Goal: Information Seeking & Learning: Learn about a topic

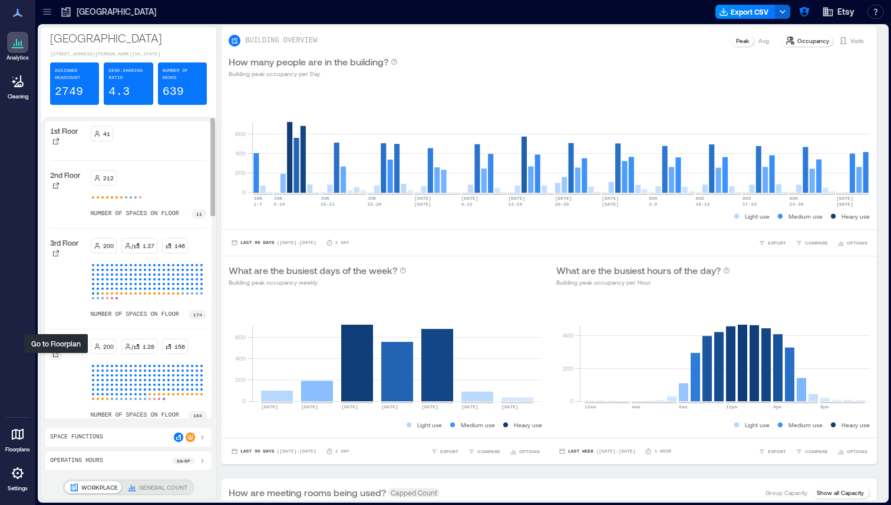
click at [53, 358] on icon at bounding box center [55, 354] width 7 height 7
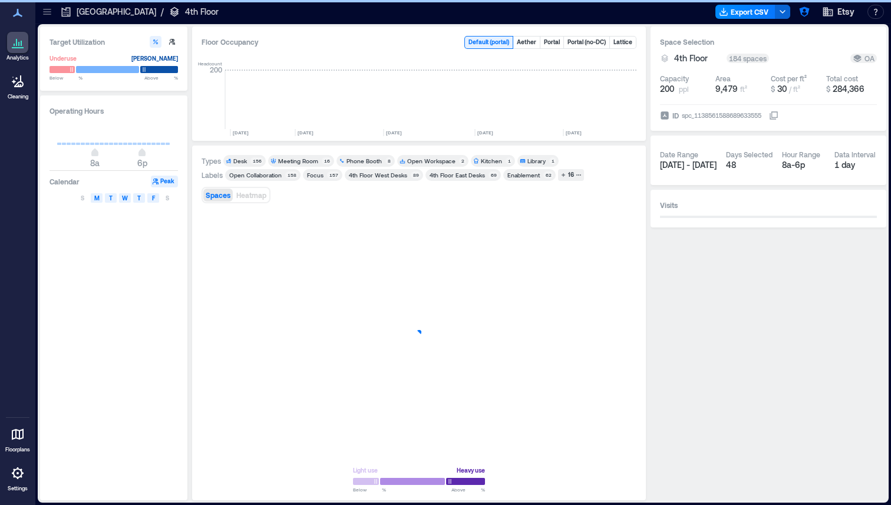
scroll to position [0, 1827]
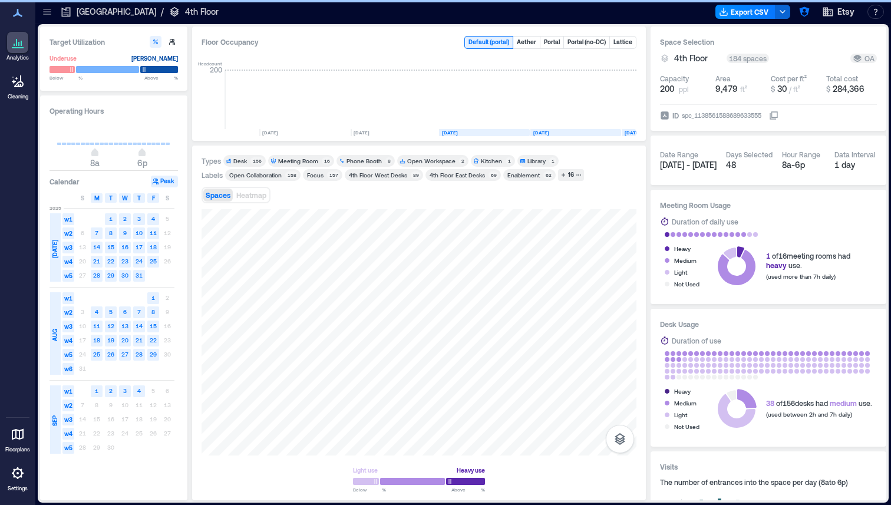
click at [289, 161] on div "Meeting Room" at bounding box center [298, 161] width 40 height 8
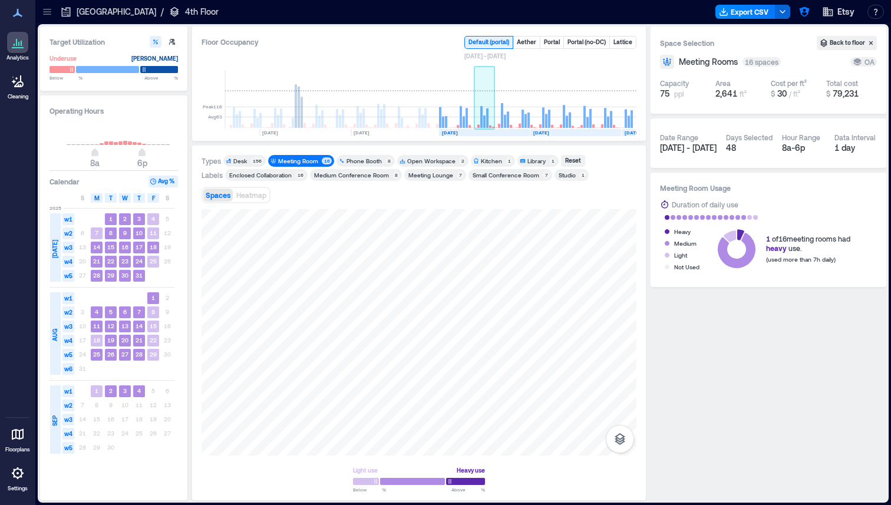
click at [481, 106] on rect at bounding box center [484, 99] width 21 height 59
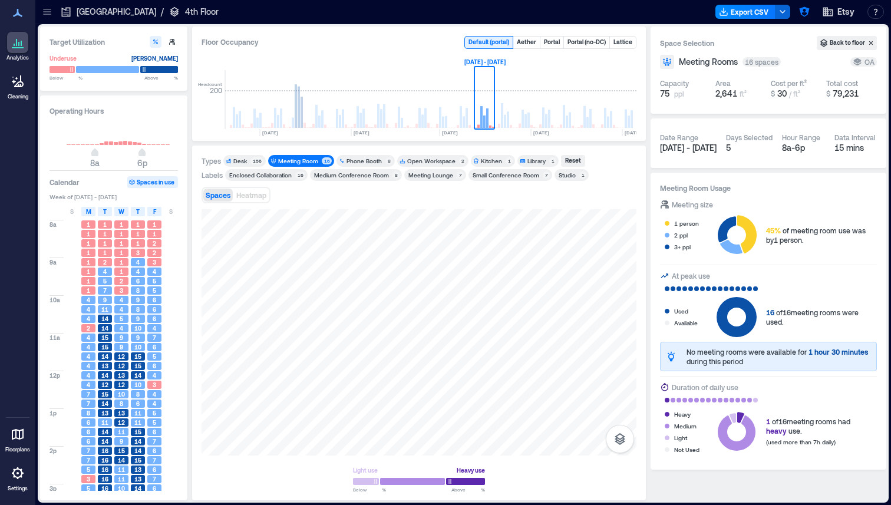
type input "****"
type input "**"
type input "****"
type input "**"
type input "****"
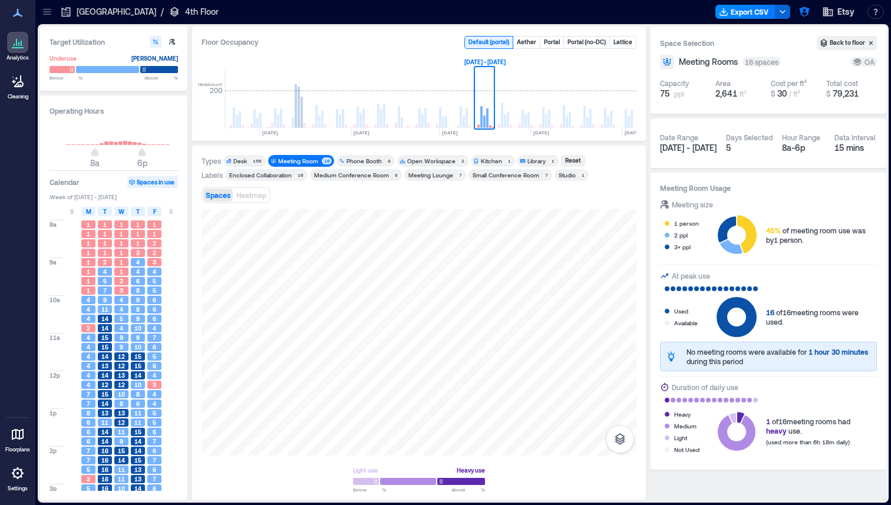
type input "**"
type input "****"
type input "**"
type input "****"
type input "**"
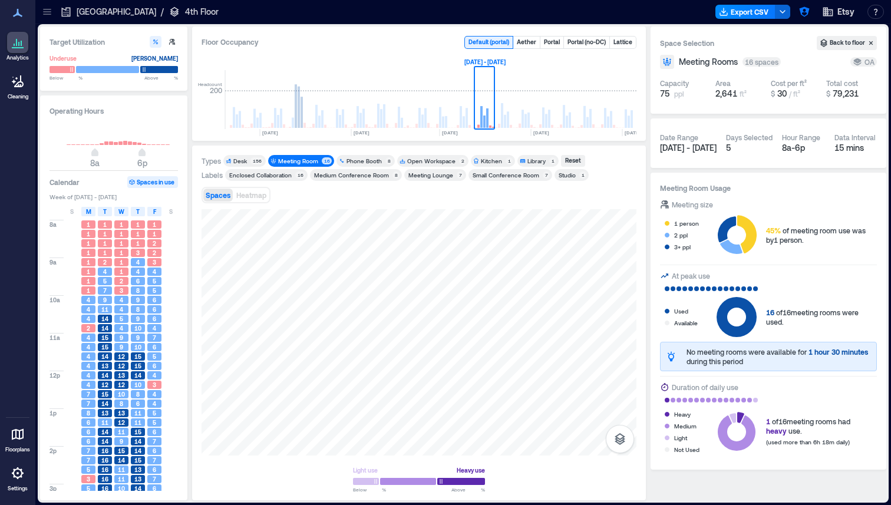
type input "****"
type input "**"
type input "****"
type input "**"
type input "****"
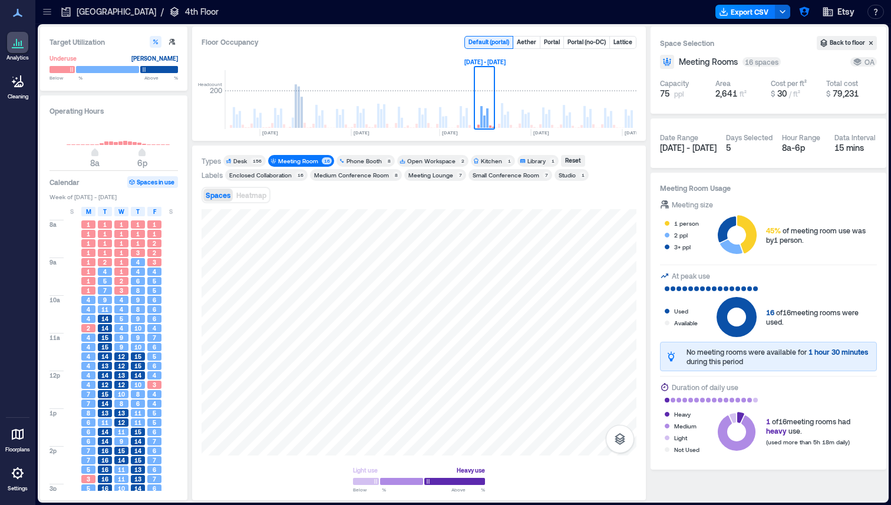
type input "**"
type input "****"
type input "**"
type input "***"
type input "**"
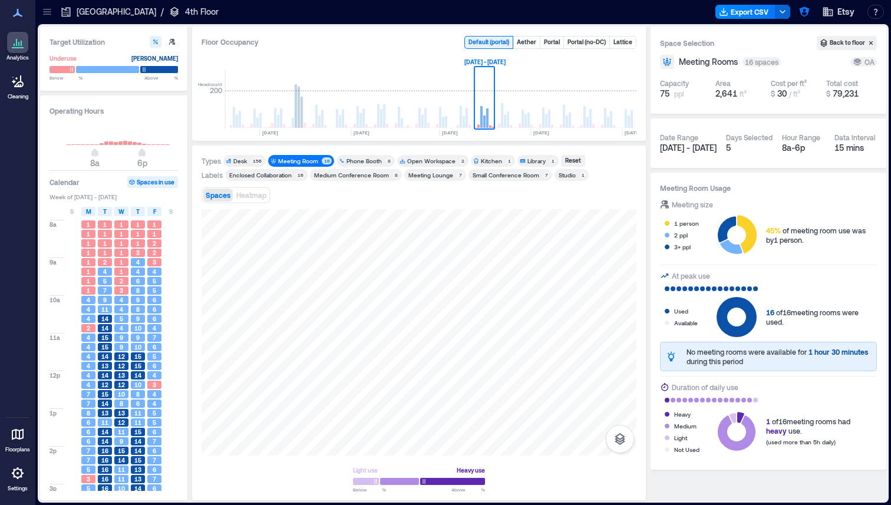
drag, startPoint x: 448, startPoint y: 482, endPoint x: 419, endPoint y: 481, distance: 28.9
click at [419, 481] on span at bounding box center [419, 482] width 6 height 6
click at [86, 210] on span "M" at bounding box center [88, 211] width 5 height 9
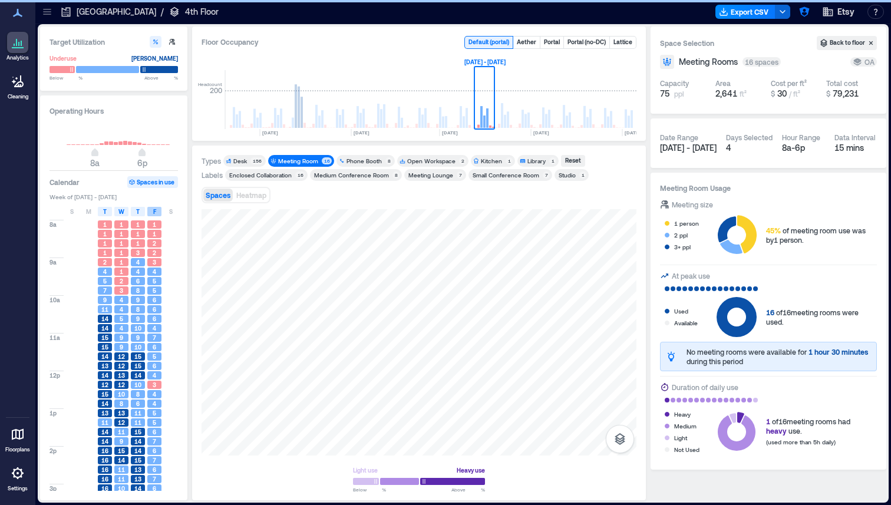
click at [153, 209] on span "F" at bounding box center [154, 211] width 3 height 9
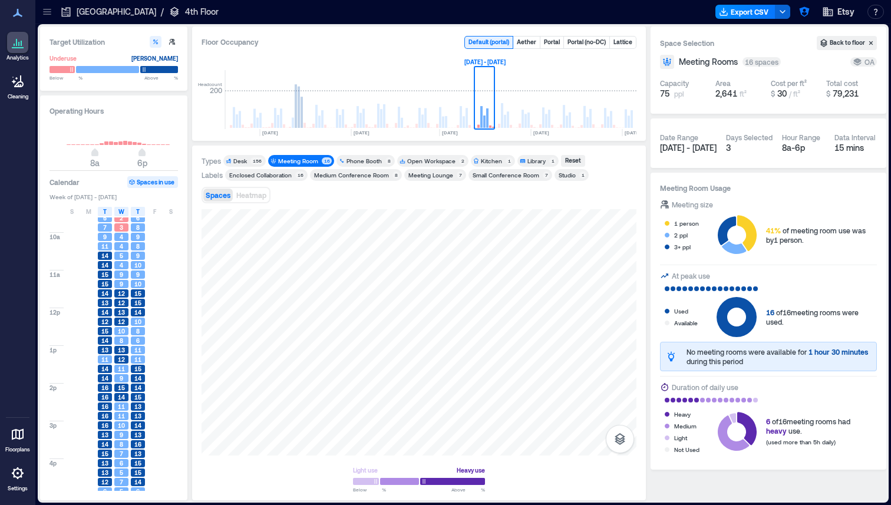
scroll to position [46, 0]
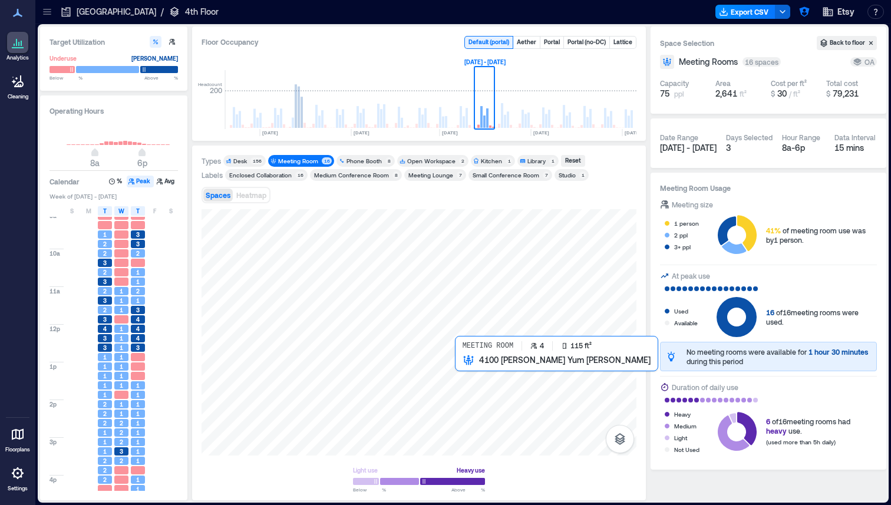
click at [463, 368] on div at bounding box center [419, 332] width 435 height 246
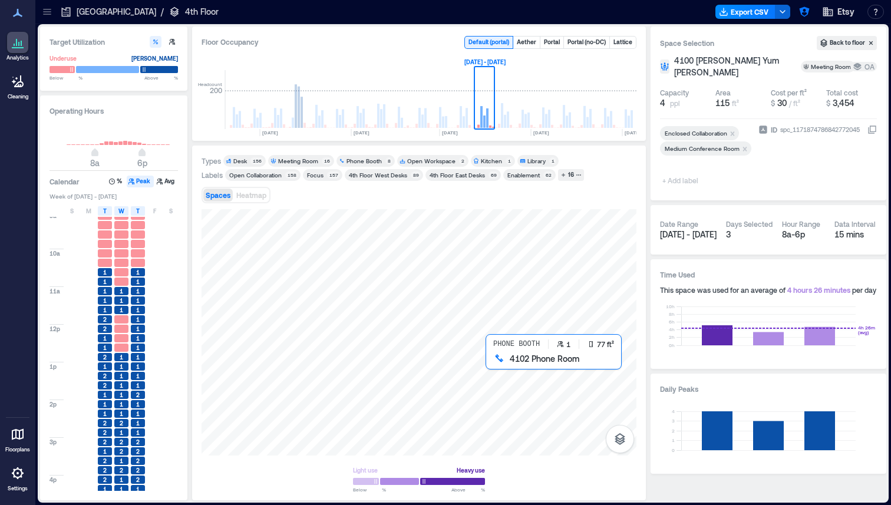
click at [494, 369] on div at bounding box center [419, 332] width 435 height 246
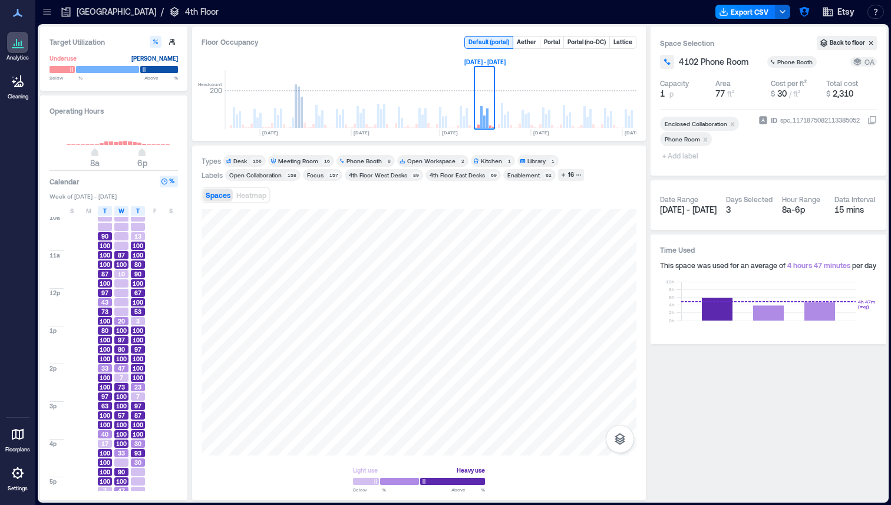
scroll to position [90, 0]
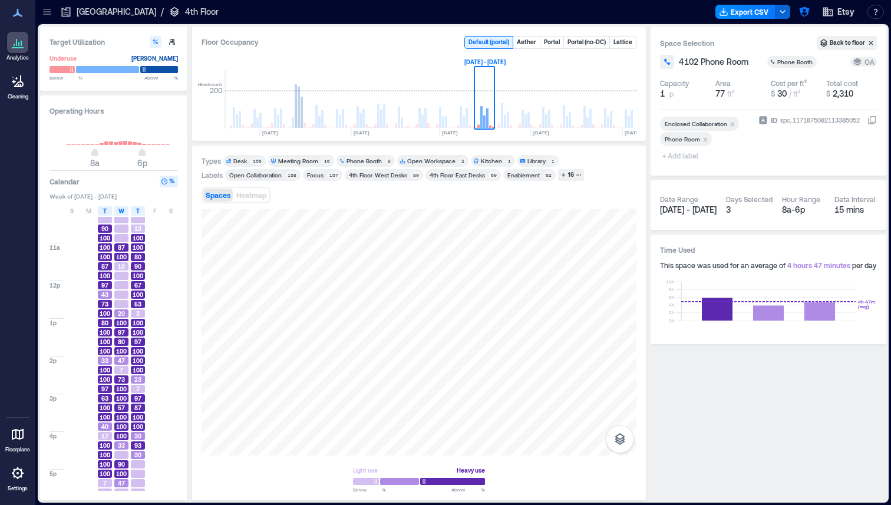
click at [85, 11] on p "[GEOGRAPHIC_DATA]" at bounding box center [117, 12] width 80 height 12
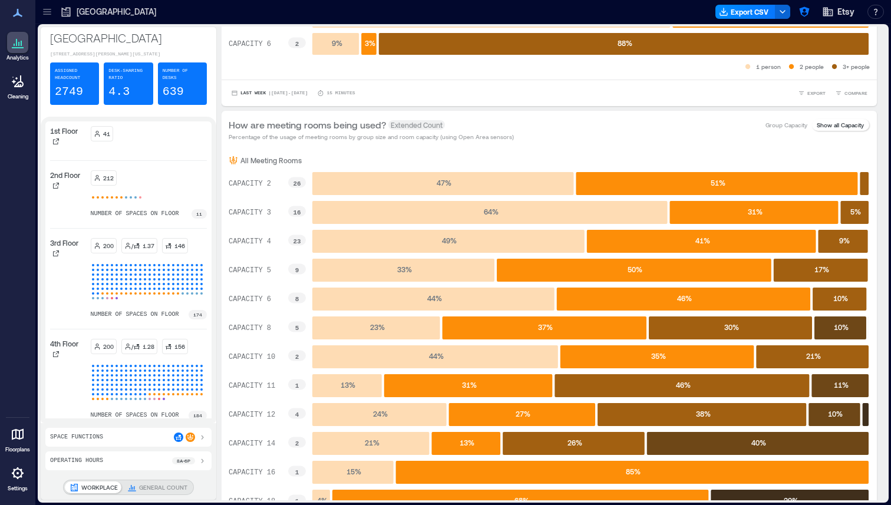
scroll to position [630, 0]
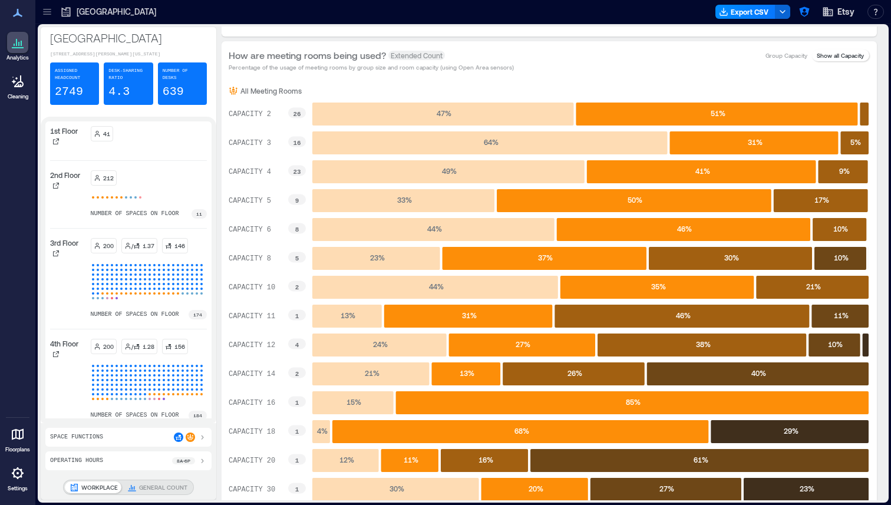
click at [123, 437] on div "Space Functions" at bounding box center [128, 437] width 157 height 9
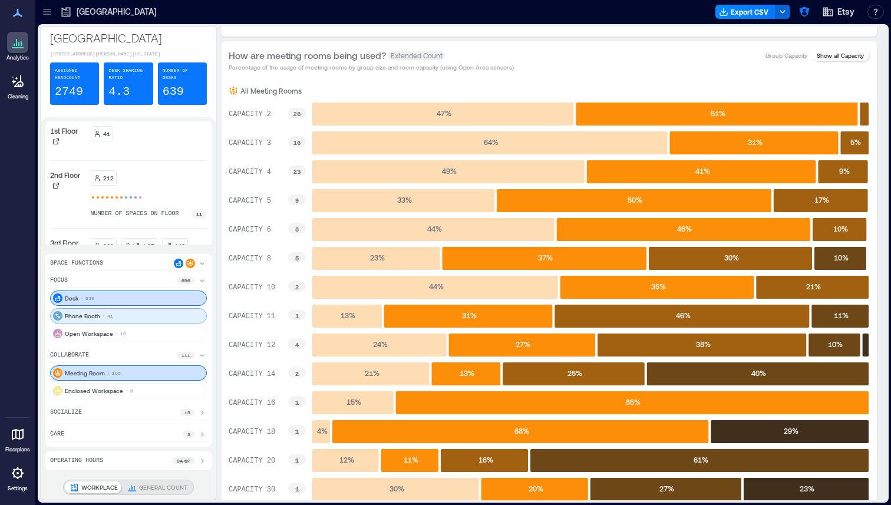
click at [106, 319] on div "Phone Booth 41" at bounding box center [128, 315] width 157 height 15
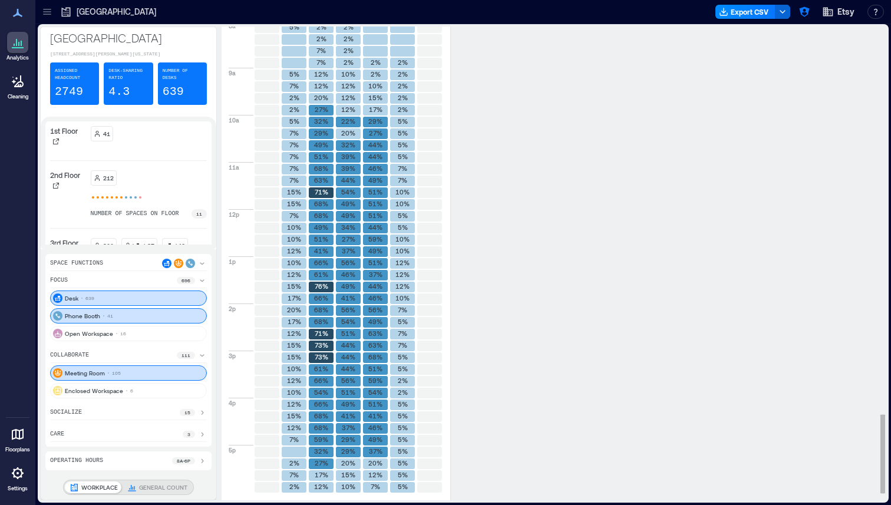
scroll to position [2370, 0]
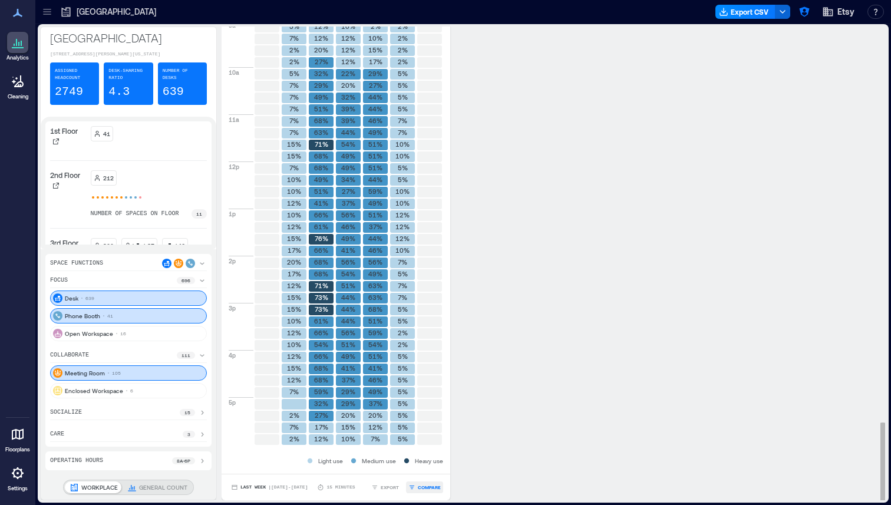
click at [420, 485] on span "COMPARE" at bounding box center [429, 487] width 23 height 7
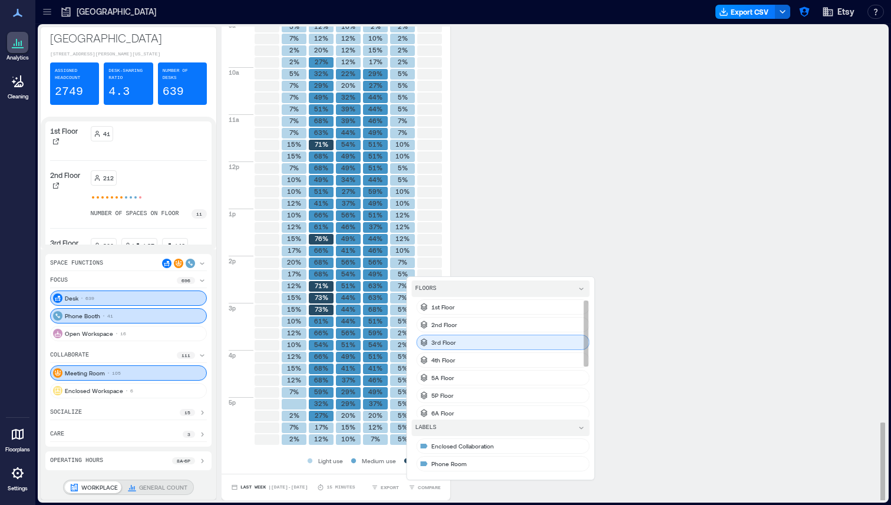
click at [450, 345] on p "3rd Floor" at bounding box center [443, 342] width 25 height 9
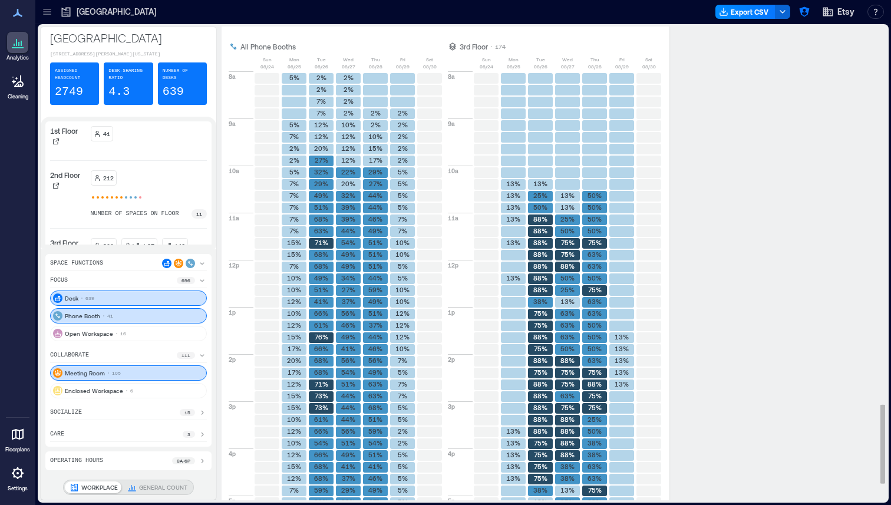
scroll to position [2245, 0]
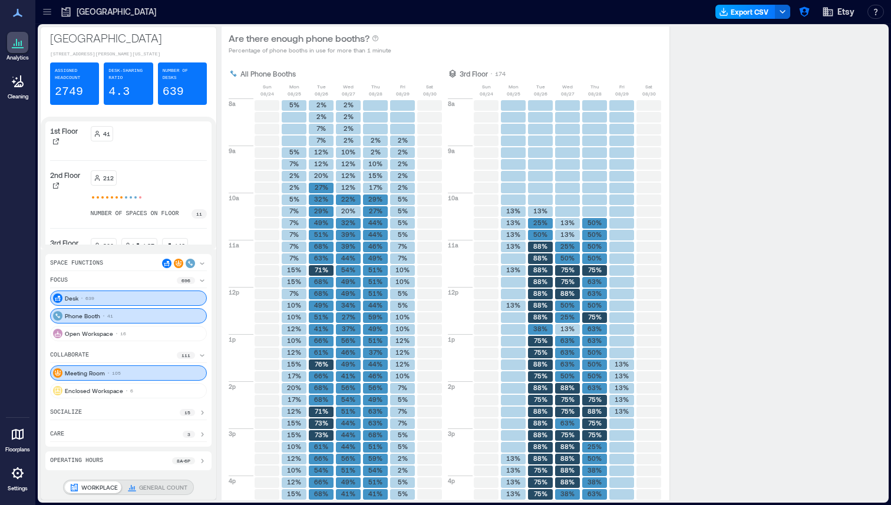
click at [755, 15] on button "Export CSV" at bounding box center [746, 12] width 60 height 14
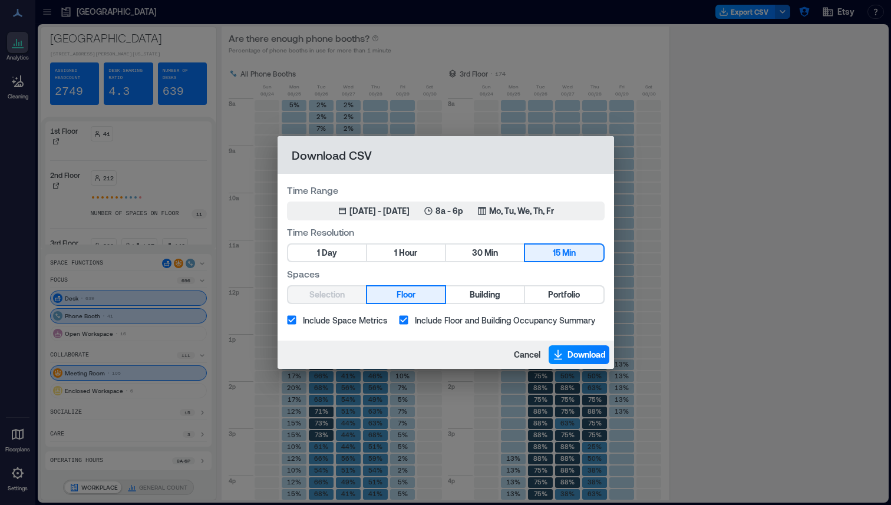
click at [744, 88] on div "Download CSV Time Range Jun 5, 2025 - Sep 4, 2025 8a - 6p Mo, Tu, We, Th, Fr Ti…" at bounding box center [445, 252] width 891 height 505
click at [457, 213] on p "8a - 6p" at bounding box center [450, 211] width 28 height 12
click at [526, 361] on button "Cancel" at bounding box center [527, 354] width 34 height 19
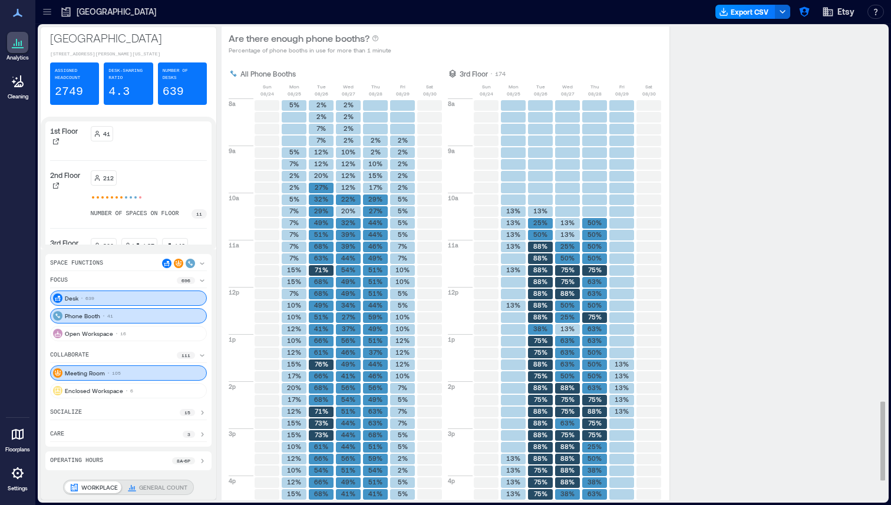
click at [248, 259] on div "11a" at bounding box center [241, 263] width 25 height 47
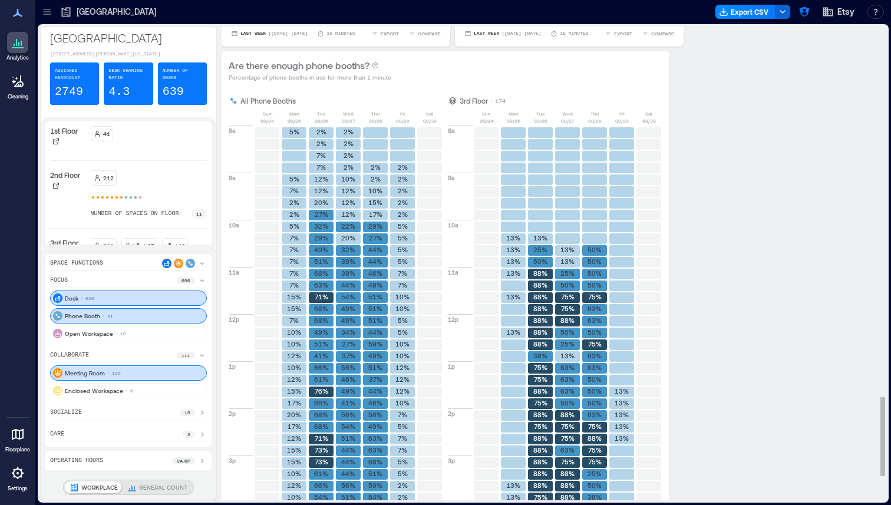
scroll to position [2240, 0]
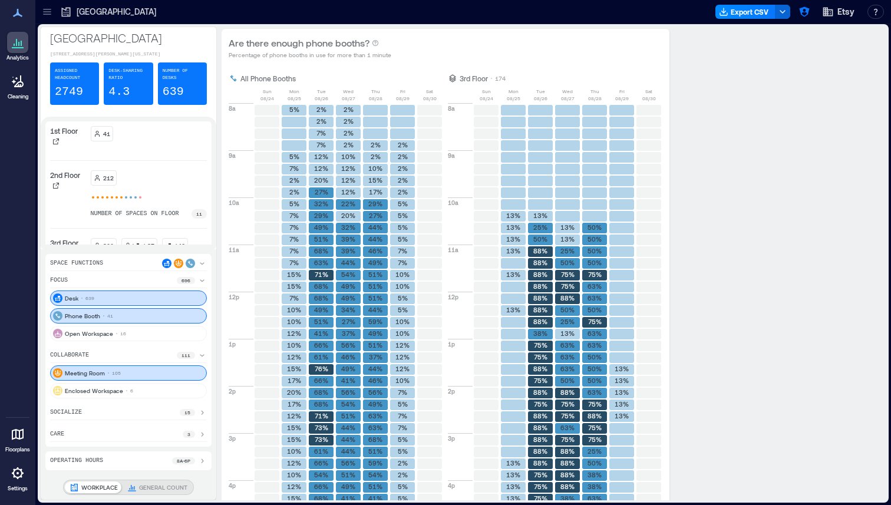
click at [200, 261] on icon at bounding box center [201, 263] width 9 height 9
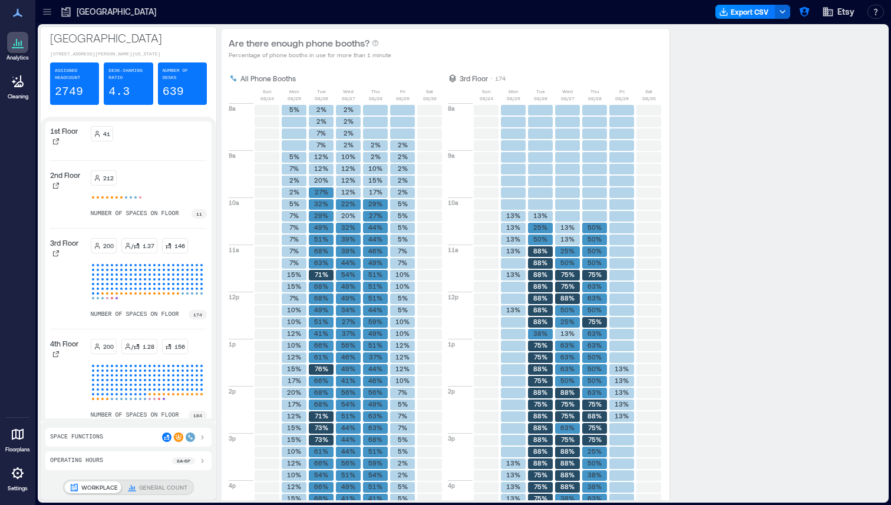
click at [217, 265] on div "Brooklyn 117 Adams Street, Brooklyn, New York 11201, United States Assigned Hea…" at bounding box center [463, 264] width 846 height 474
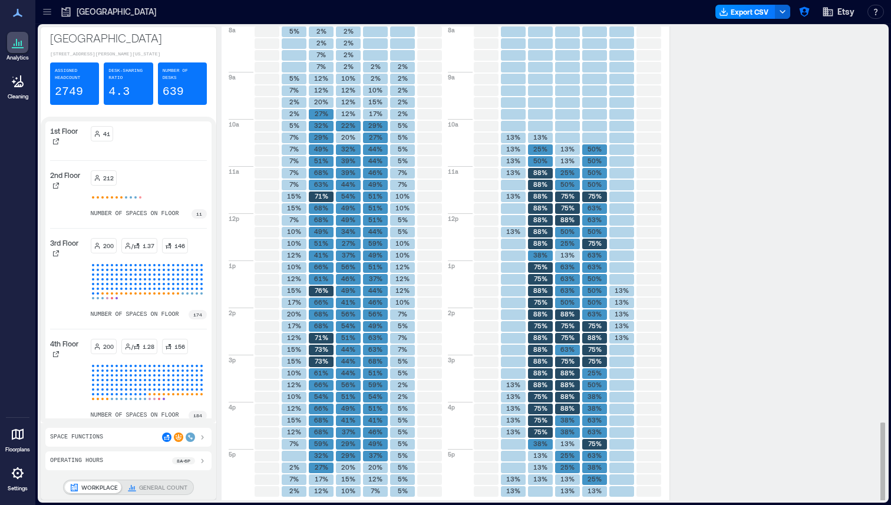
scroll to position [2370, 0]
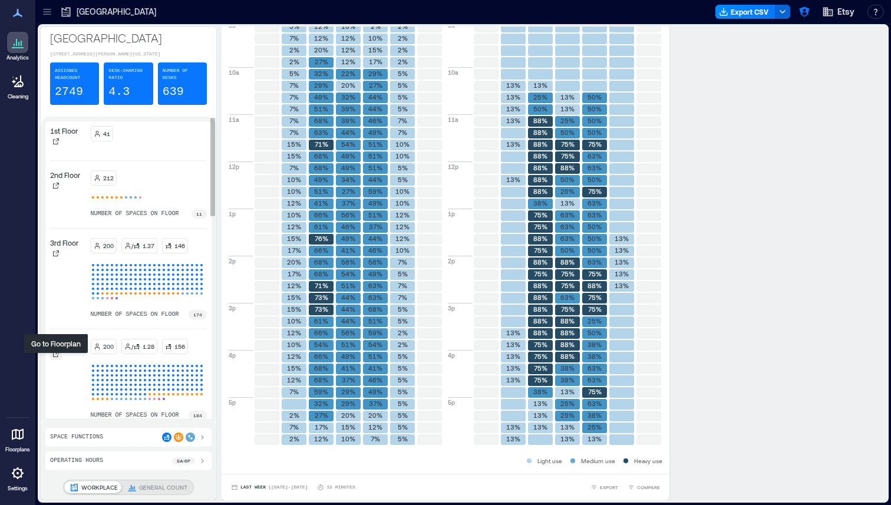
click at [56, 358] on icon at bounding box center [55, 354] width 7 height 7
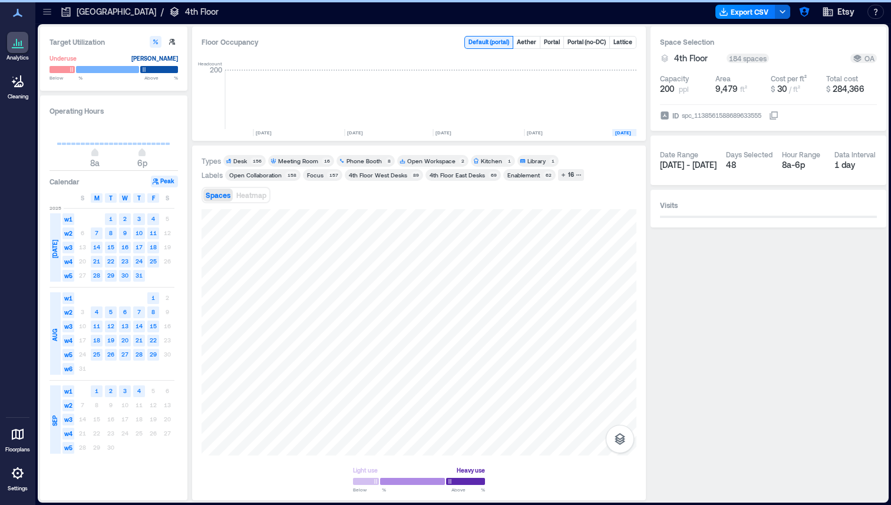
scroll to position [0, 1827]
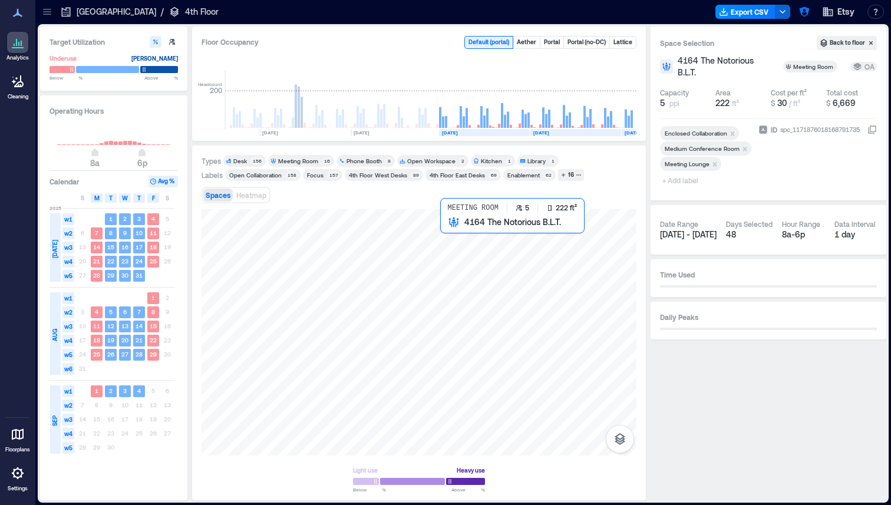
click at [452, 246] on div at bounding box center [419, 332] width 435 height 246
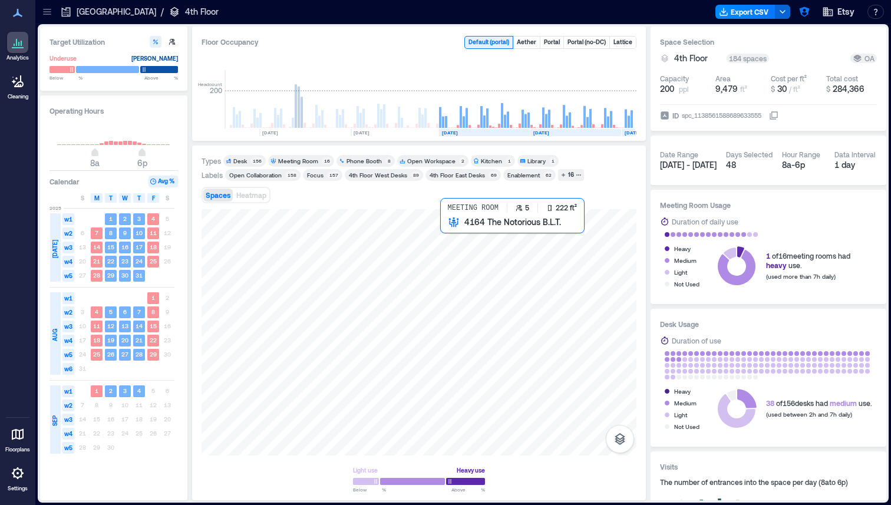
click at [453, 252] on div at bounding box center [419, 332] width 435 height 246
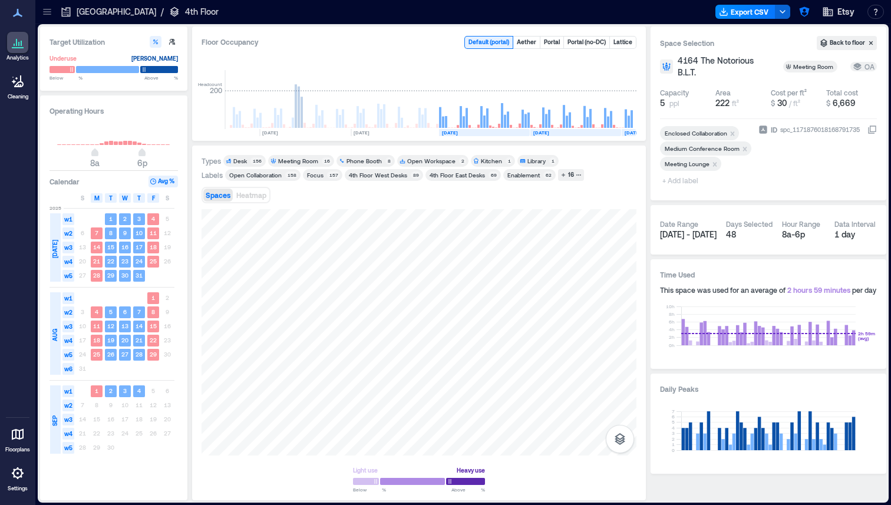
click at [687, 181] on span "+ Add label" at bounding box center [681, 180] width 43 height 17
type input "**********"
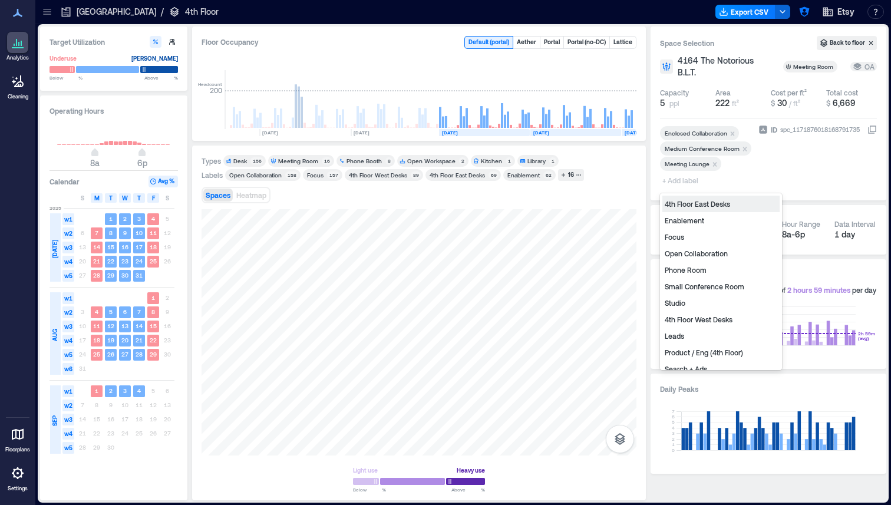
click at [472, 193] on div "Spaces Heatmap" at bounding box center [419, 195] width 435 height 24
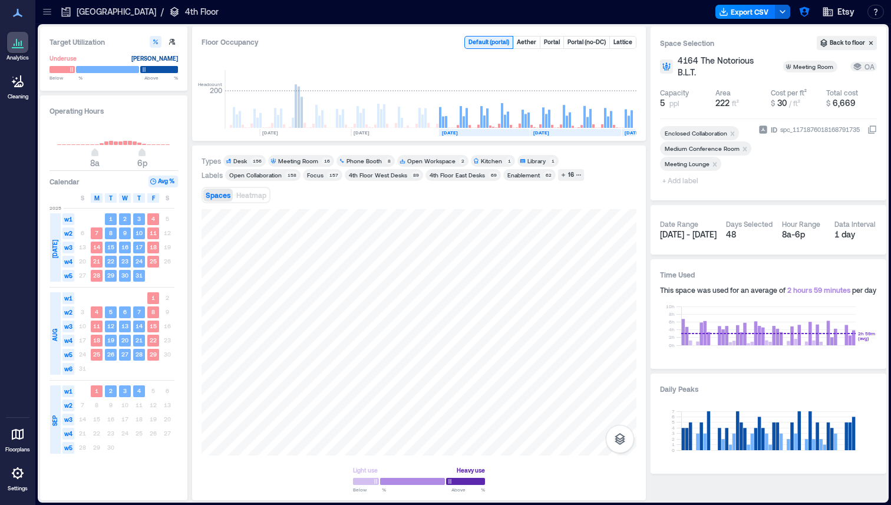
click at [85, 6] on p "[GEOGRAPHIC_DATA]" at bounding box center [117, 12] width 80 height 12
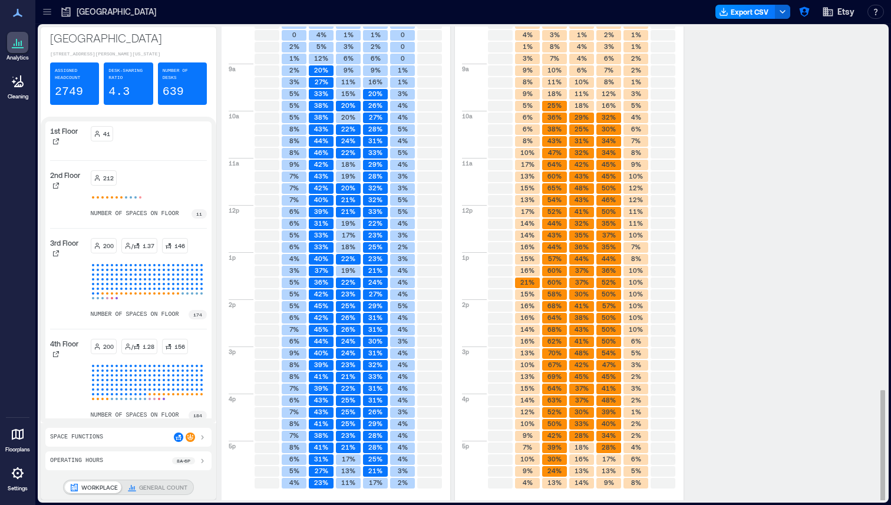
scroll to position [1541, 0]
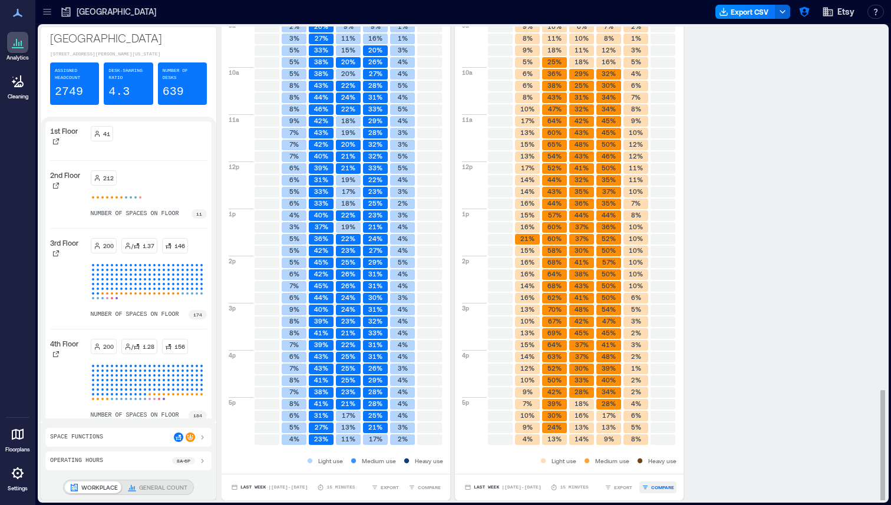
click at [655, 486] on span "COMPARE" at bounding box center [662, 487] width 23 height 7
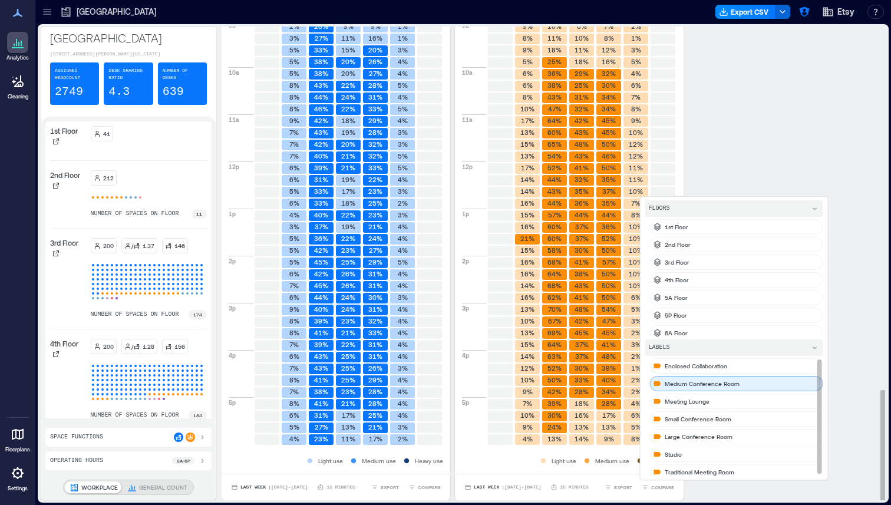
click at [733, 386] on p "Medium Conference Room" at bounding box center [702, 383] width 75 height 9
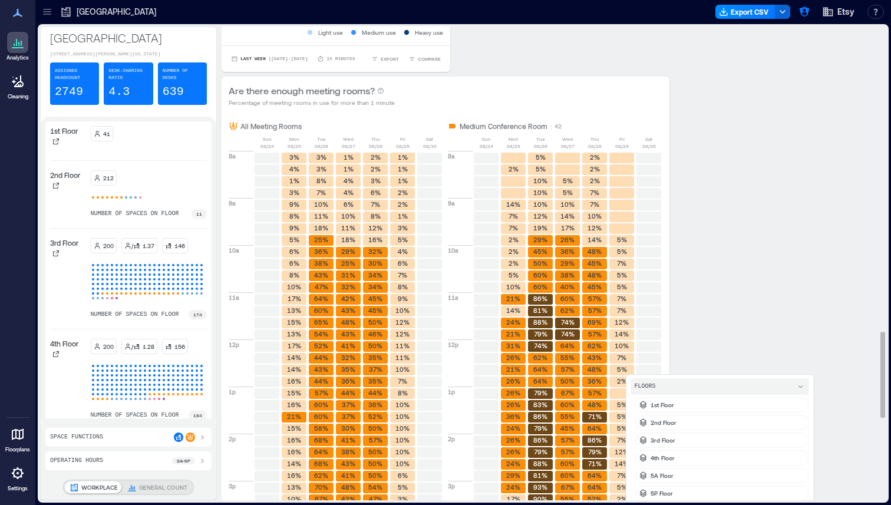
scroll to position [2083, 0]
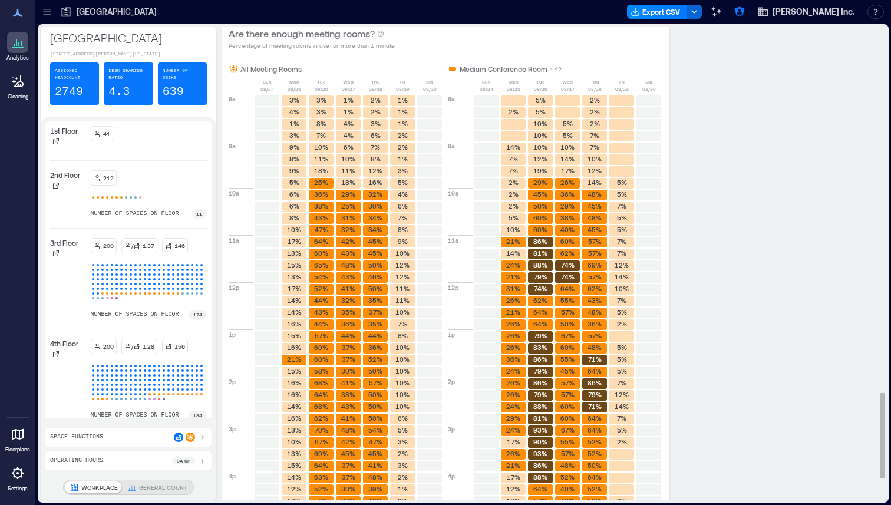
scroll to position [2005, 0]
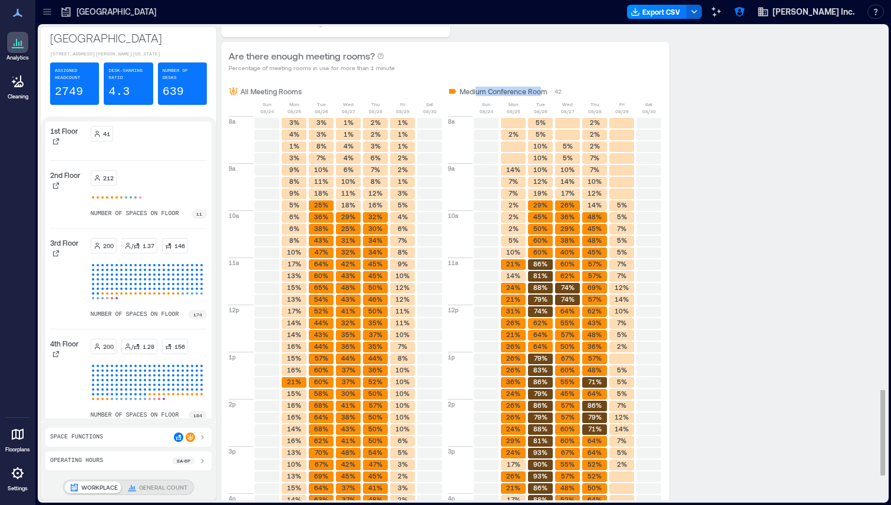
drag, startPoint x: 538, startPoint y: 91, endPoint x: 476, endPoint y: 91, distance: 61.9
click at [476, 91] on p "Medium Conference Room" at bounding box center [504, 91] width 88 height 9
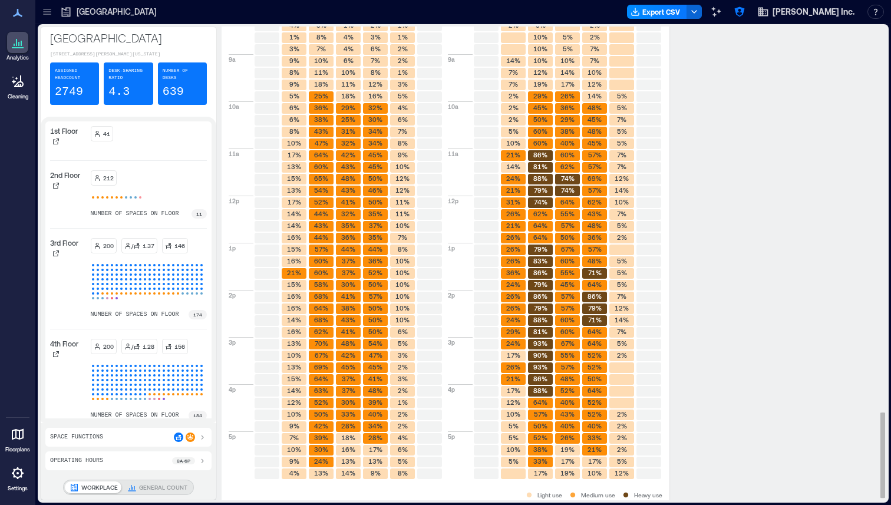
scroll to position [2148, 0]
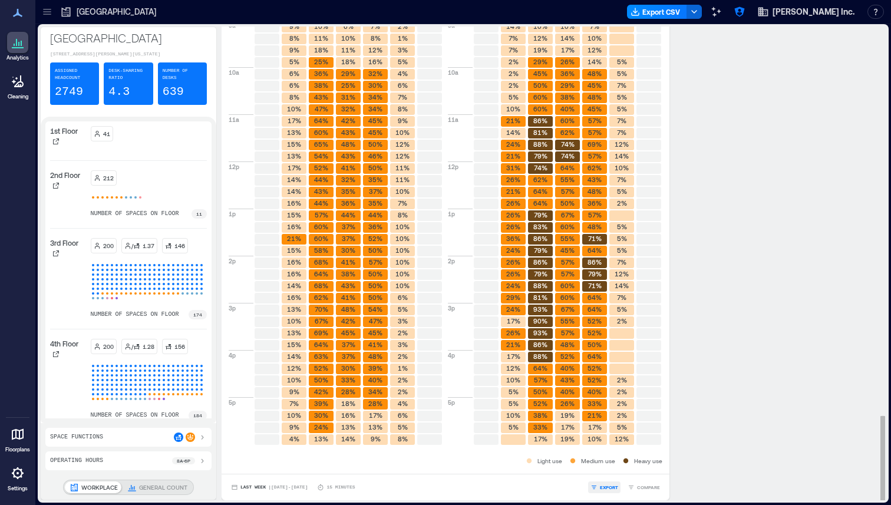
click at [607, 490] on span "EXPORT" at bounding box center [609, 487] width 18 height 7
click at [605, 459] on button "IMAGE" at bounding box center [608, 456] width 29 height 12
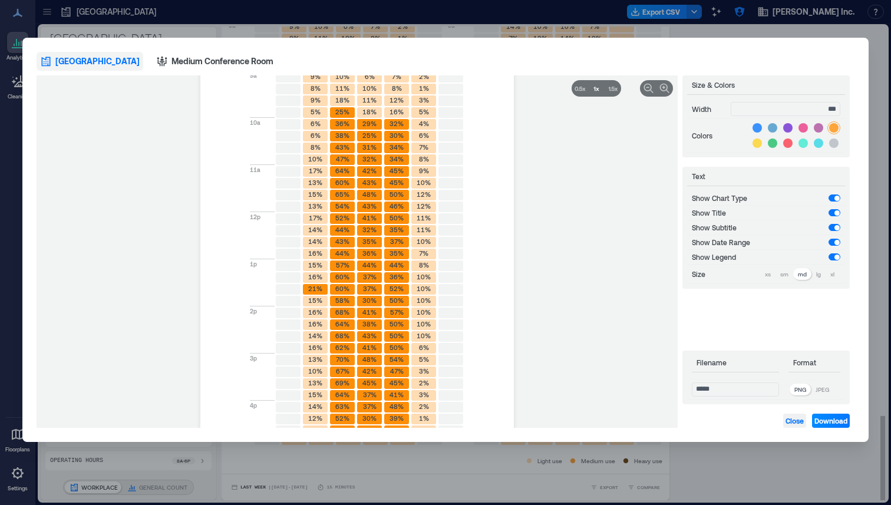
click at [793, 418] on span "Close" at bounding box center [795, 420] width 18 height 9
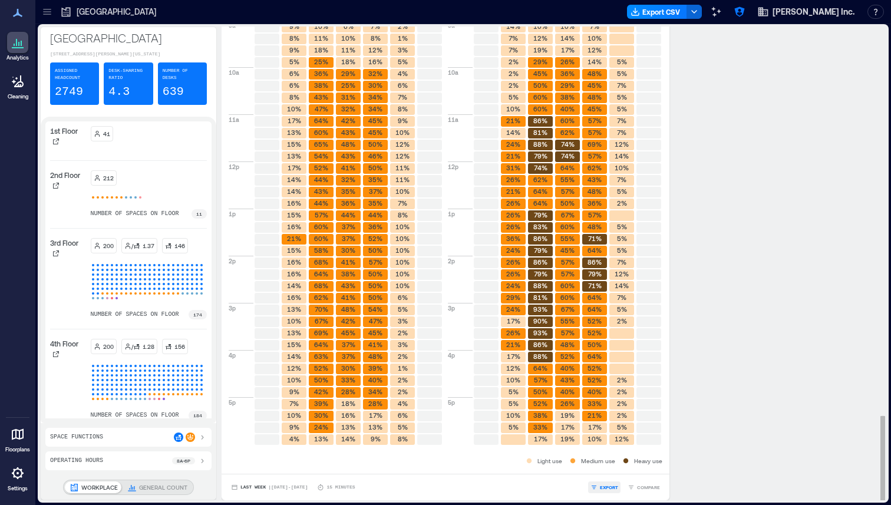
click at [618, 489] on span "EXPORT" at bounding box center [609, 487] width 18 height 7
click at [612, 474] on button "CSV" at bounding box center [608, 470] width 29 height 12
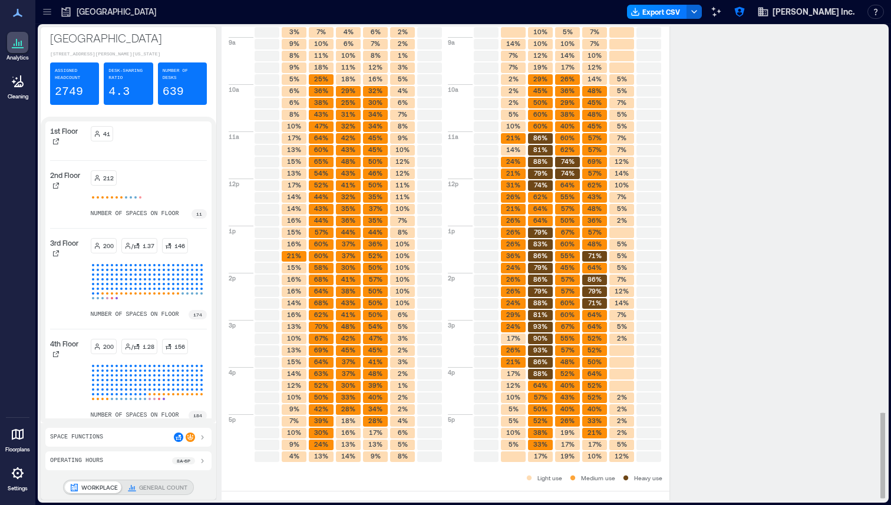
scroll to position [2131, 0]
click at [54, 357] on icon at bounding box center [55, 354] width 7 height 7
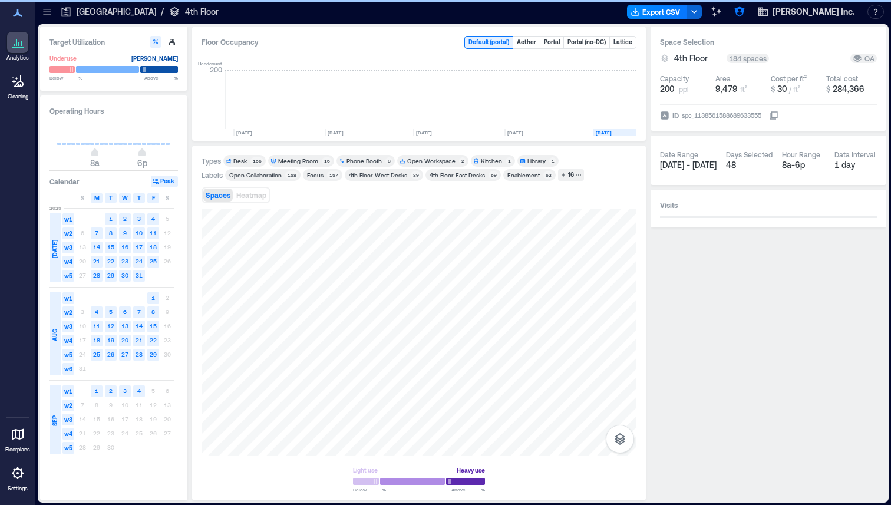
scroll to position [0, 1827]
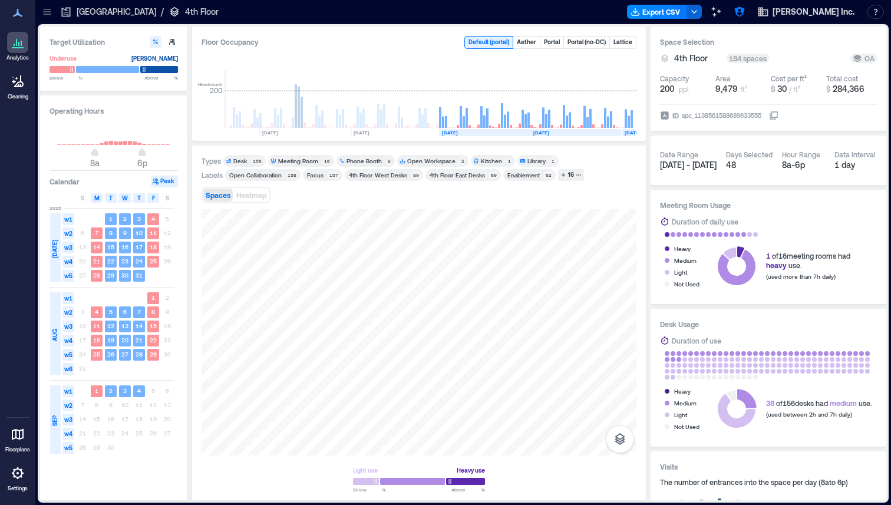
click at [17, 474] on icon at bounding box center [18, 473] width 14 height 14
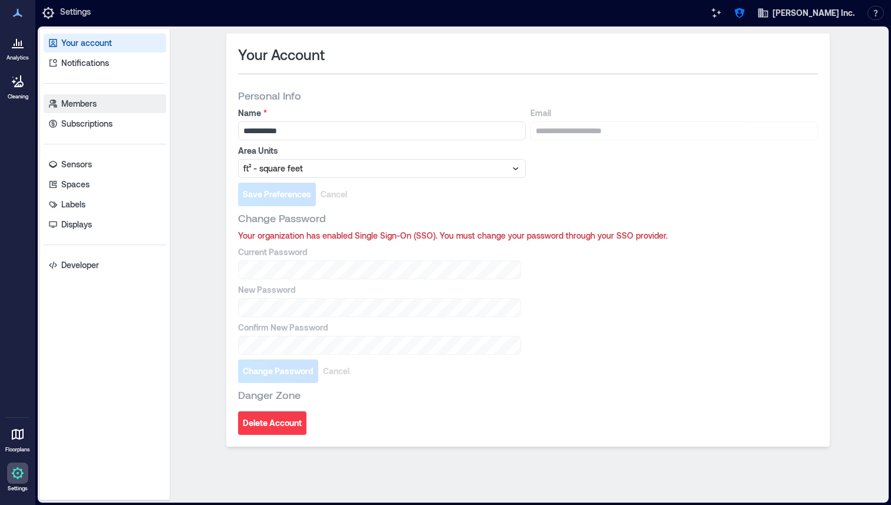
click at [83, 96] on link "Members" at bounding box center [105, 103] width 123 height 19
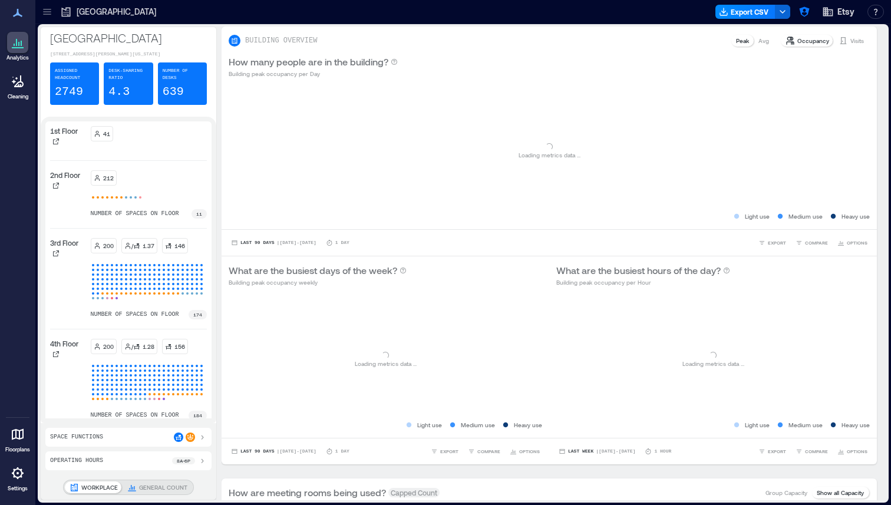
click at [15, 453] on link "Floorplans" at bounding box center [18, 438] width 32 height 37
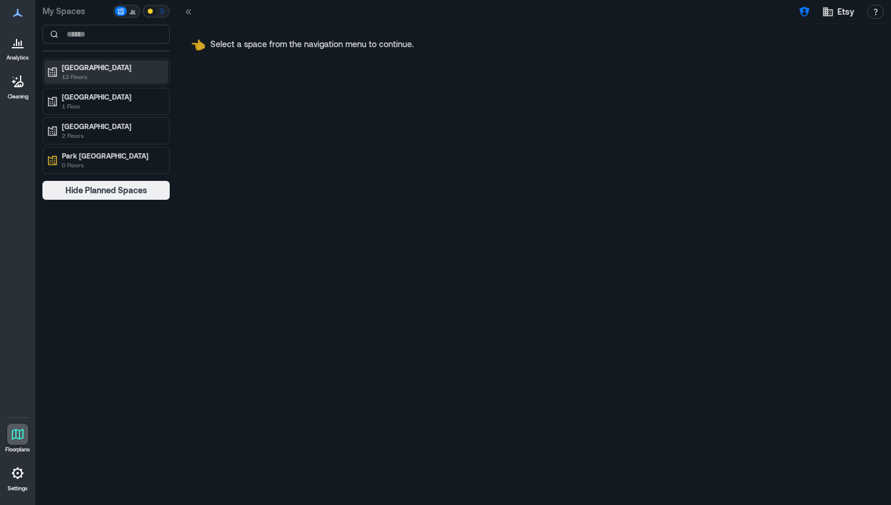
click at [93, 71] on p "[GEOGRAPHIC_DATA]" at bounding box center [111, 66] width 99 height 9
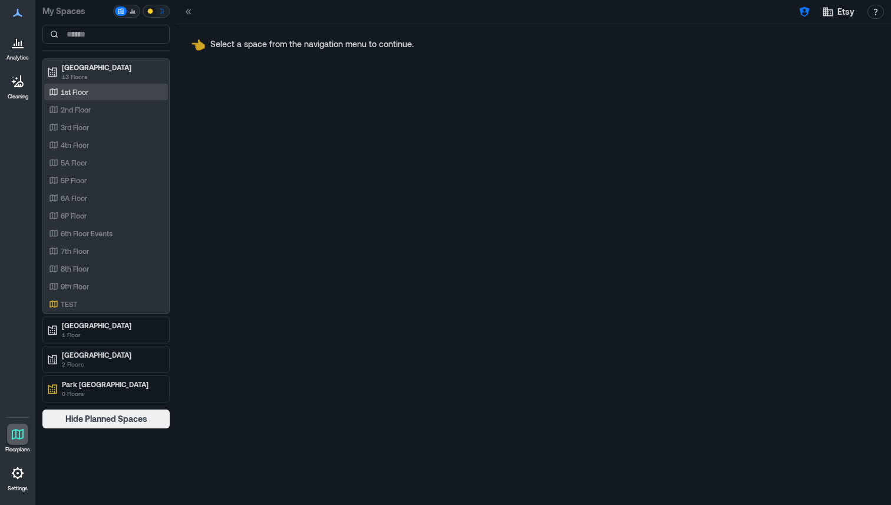
click at [88, 95] on p "1st Floor" at bounding box center [75, 91] width 28 height 9
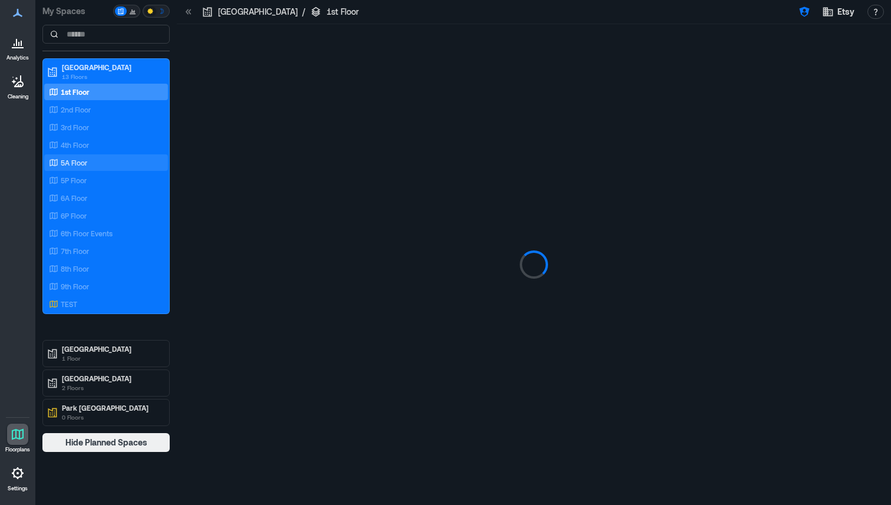
click at [92, 157] on div "5A Floor" at bounding box center [104, 163] width 114 height 12
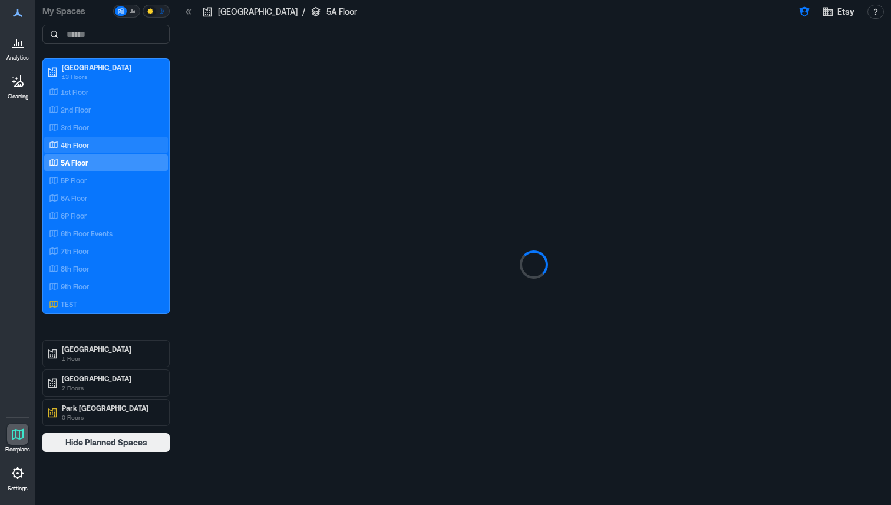
click at [92, 147] on div "4th Floor" at bounding box center [104, 145] width 114 height 12
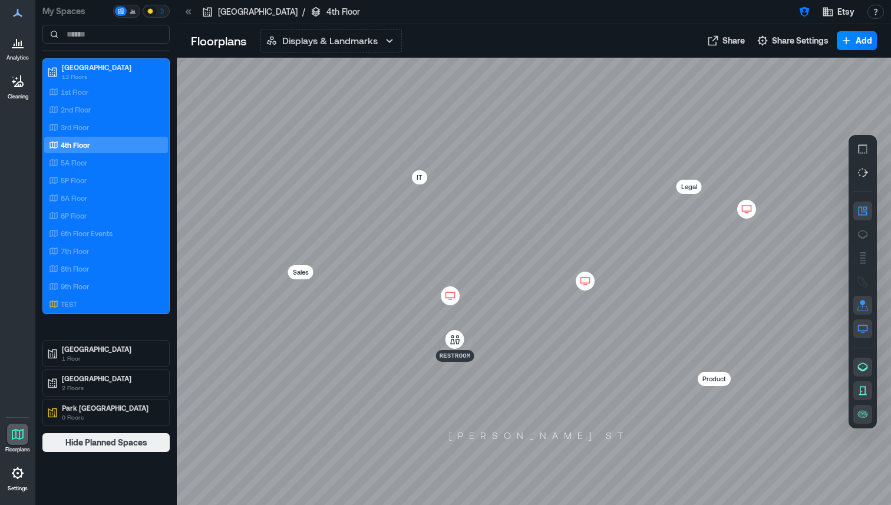
click at [449, 291] on icon at bounding box center [450, 296] width 14 height 12
click at [513, 315] on icon "button" at bounding box center [516, 319] width 10 height 10
click at [14, 49] on icon at bounding box center [18, 42] width 14 height 14
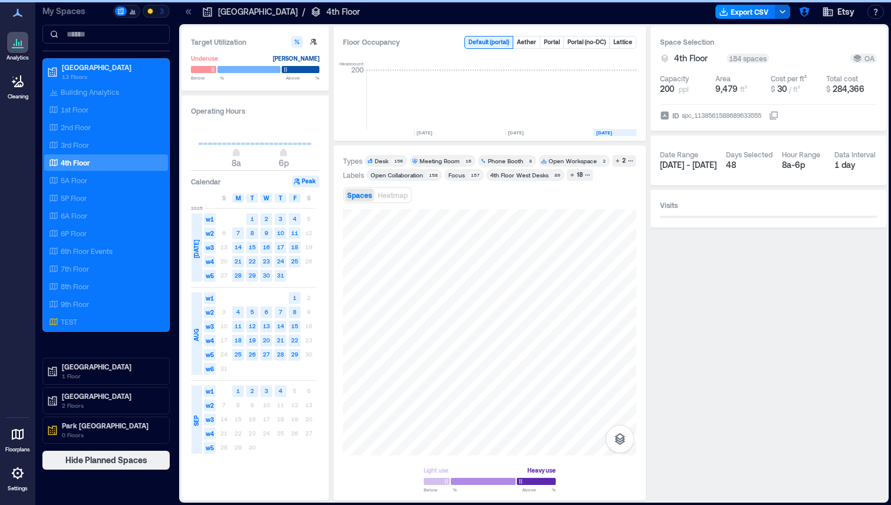
scroll to position [0, 1969]
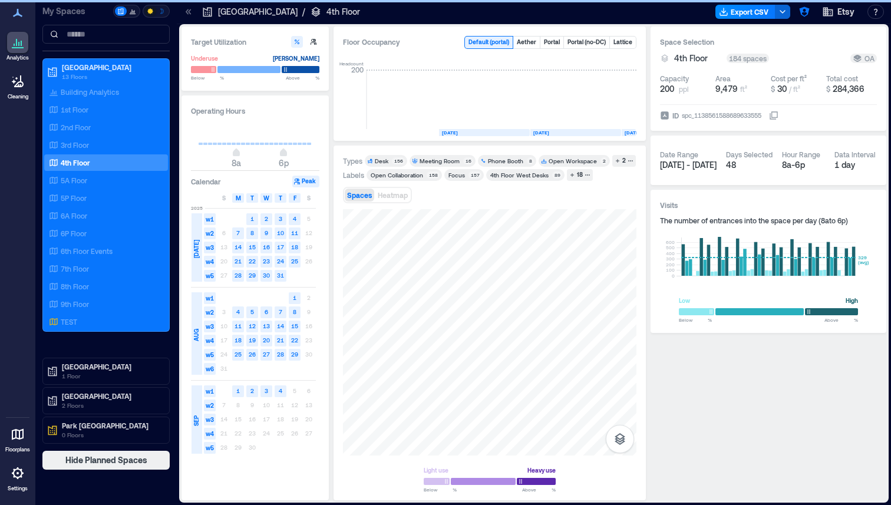
click at [195, 11] on div at bounding box center [188, 11] width 19 height 19
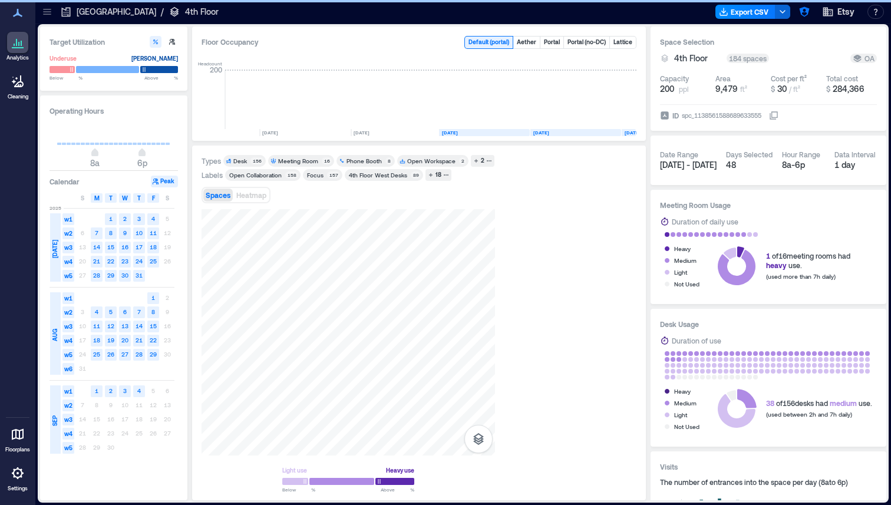
scroll to position [0, 1827]
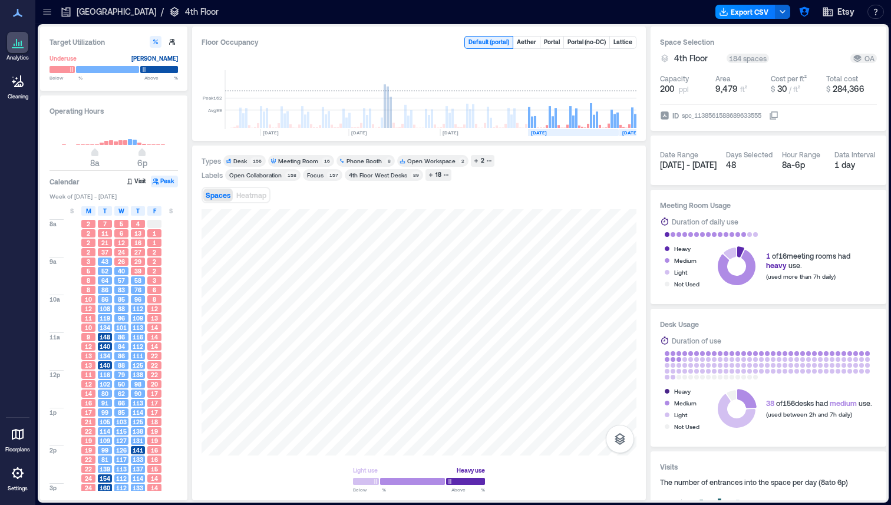
scroll to position [0, 1827]
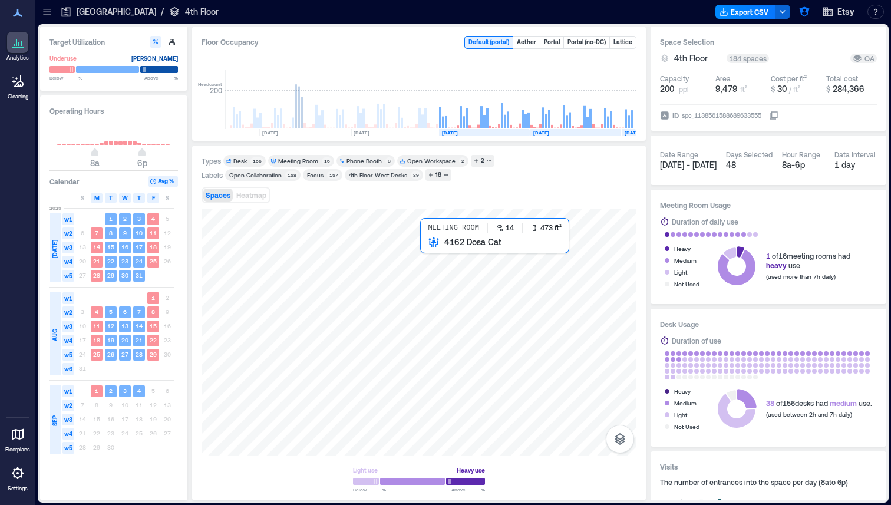
click at [449, 249] on div at bounding box center [419, 332] width 435 height 246
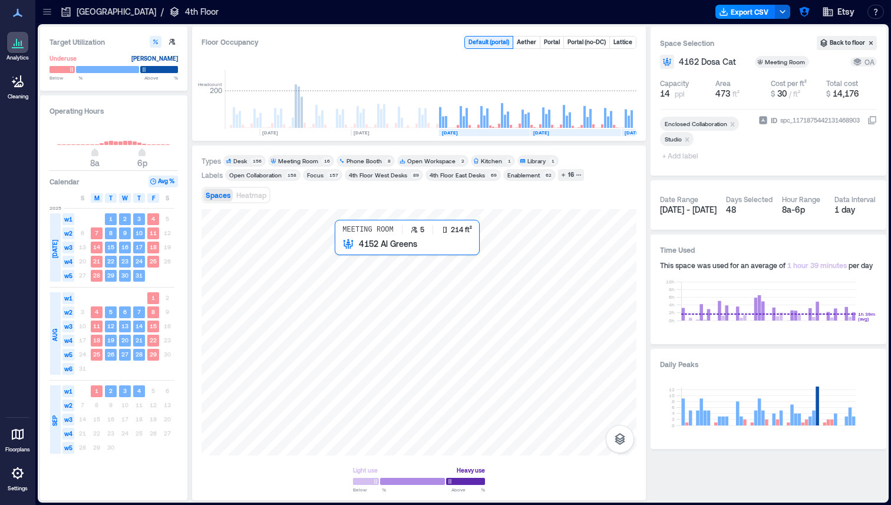
click at [356, 277] on div at bounding box center [419, 332] width 435 height 246
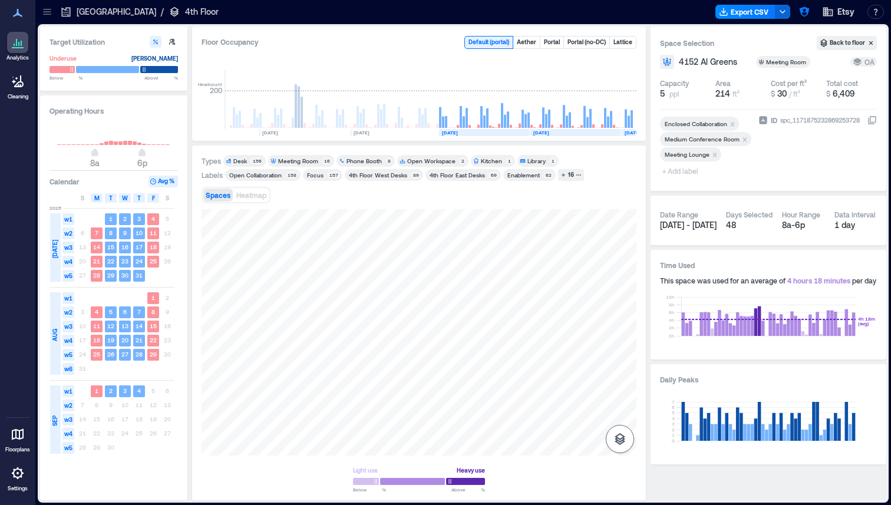
click at [625, 449] on button "button" at bounding box center [620, 439] width 28 height 28
click at [630, 380] on div "Sensors" at bounding box center [620, 380] width 22 height 21
click at [363, 319] on div "D2FRA148" at bounding box center [419, 332] width 435 height 246
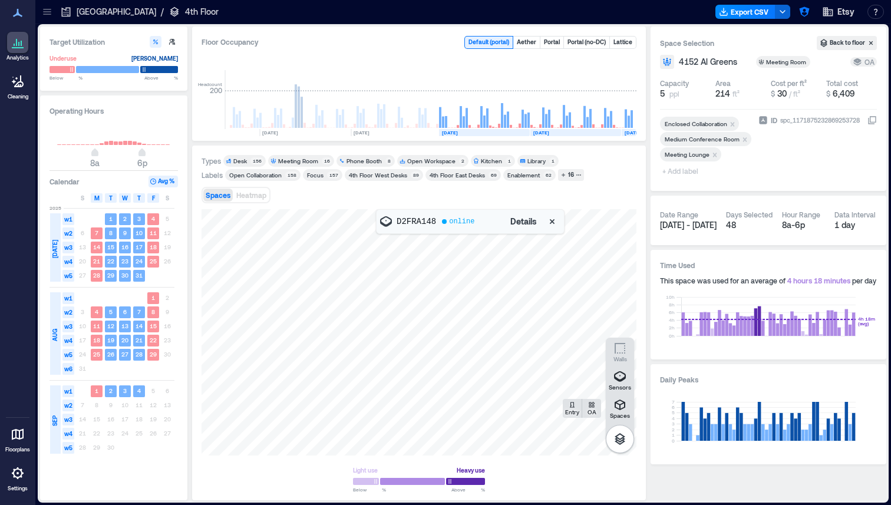
click at [523, 217] on span "Details" at bounding box center [523, 222] width 27 height 12
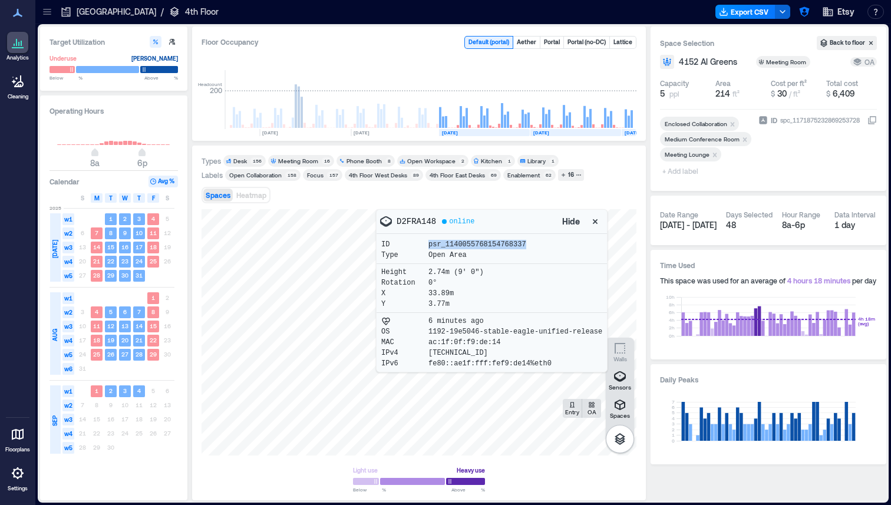
drag, startPoint x: 533, startPoint y: 242, endPoint x: 423, endPoint y: 242, distance: 110.2
click at [423, 242] on div "ID psr_1140055768154768337" at bounding box center [491, 244] width 221 height 9
drag, startPoint x: 429, startPoint y: 341, endPoint x: 519, endPoint y: 341, distance: 90.2
click at [519, 341] on div "MAC [MAC_ADDRESS]" at bounding box center [491, 342] width 221 height 9
drag, startPoint x: 429, startPoint y: 353, endPoint x: 510, endPoint y: 353, distance: 81.9
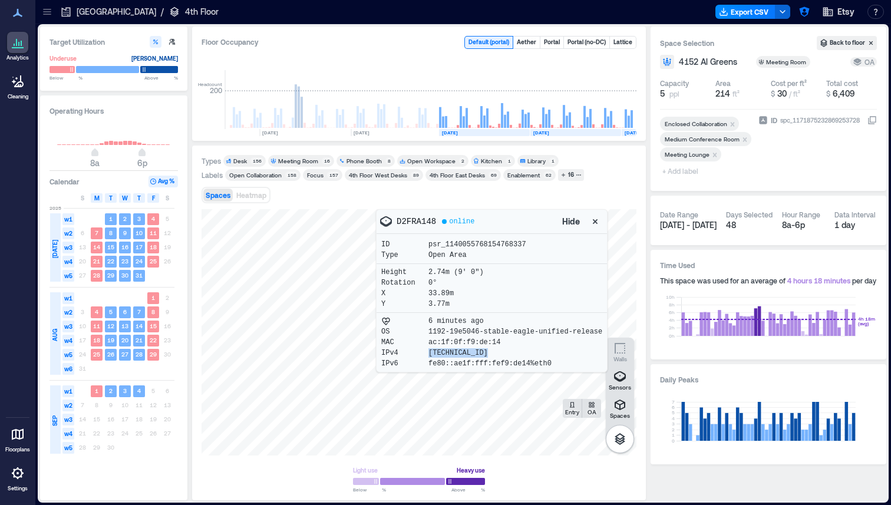
click at [510, 353] on div "IPv4 [TECHNICAL_ID]" at bounding box center [491, 352] width 221 height 9
click at [501, 354] on div "IPv4 [TECHNICAL_ID]" at bounding box center [491, 352] width 221 height 9
drag, startPoint x: 425, startPoint y: 271, endPoint x: 487, endPoint y: 268, distance: 62.0
click at [487, 268] on div "Height 2.74m (9' 0")" at bounding box center [491, 272] width 221 height 9
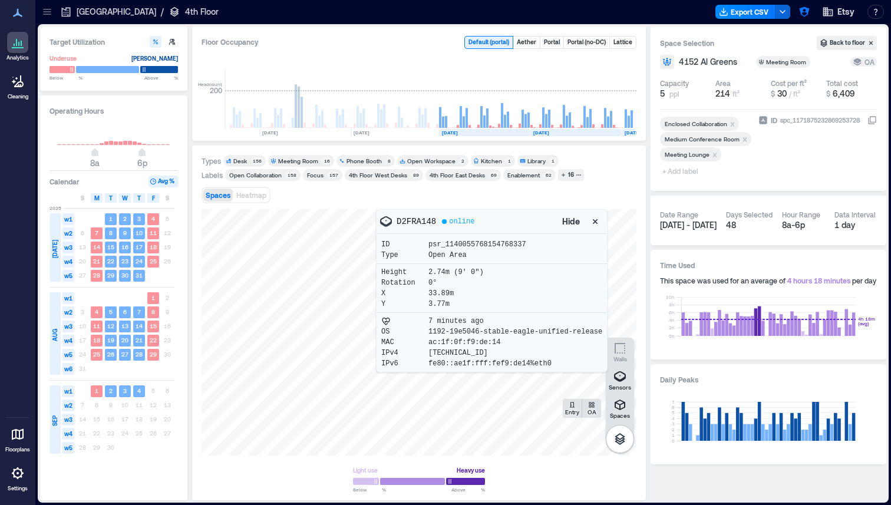
click at [318, 209] on div at bounding box center [419, 332] width 435 height 246
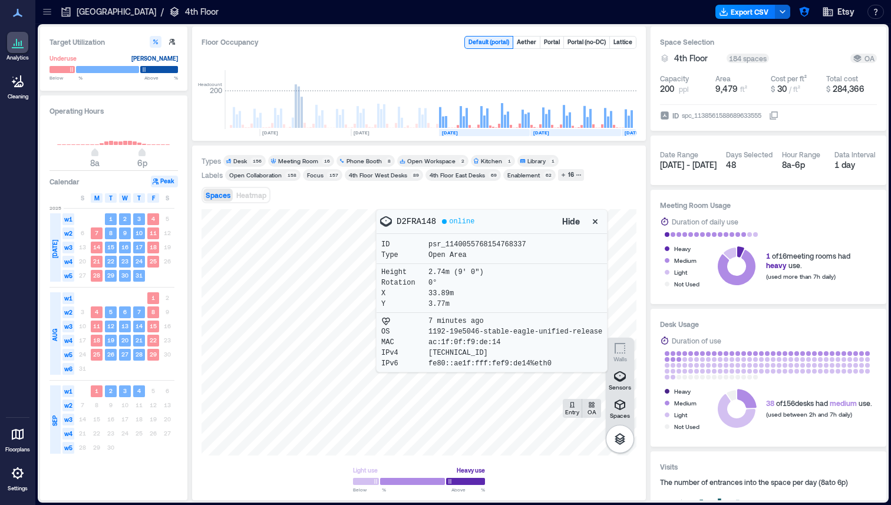
drag, startPoint x: 344, startPoint y: 340, endPoint x: 423, endPoint y: 261, distance: 111.7
click at [423, 261] on div "Spaces Entry OA Sensors Walls D2FRA148 online Hide ID psr_1140055768154768337 T…" at bounding box center [419, 332] width 435 height 246
click at [366, 283] on div at bounding box center [419, 332] width 435 height 246
click at [593, 220] on icon "button" at bounding box center [595, 222] width 12 height 12
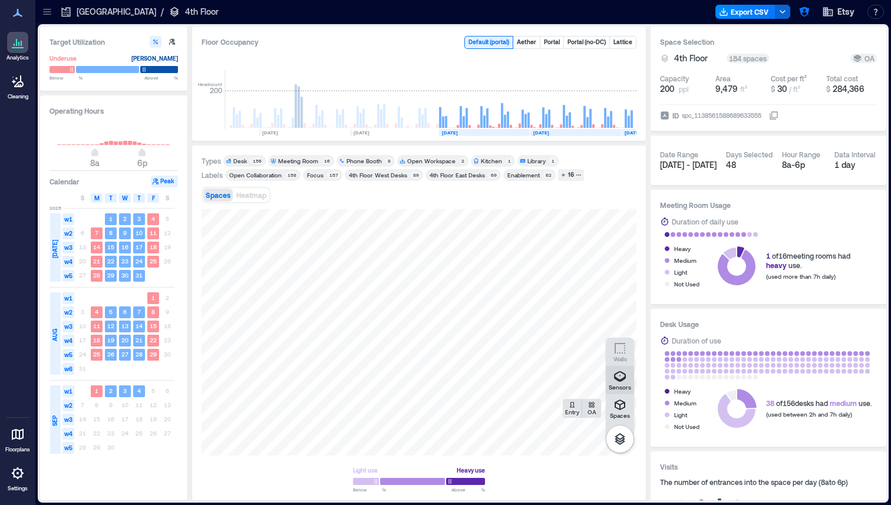
click at [619, 380] on icon "button" at bounding box center [620, 376] width 12 height 11
click at [610, 447] on button "button" at bounding box center [620, 439] width 28 height 28
